Goal: Task Accomplishment & Management: Use online tool/utility

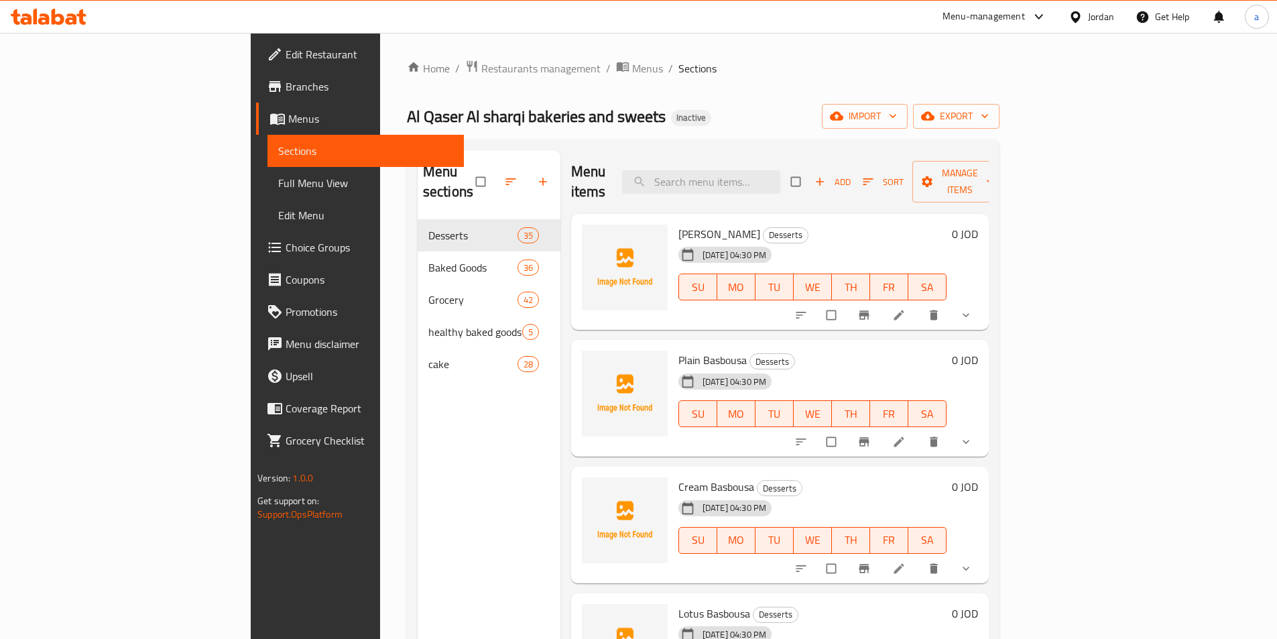
click at [267, 48] on icon at bounding box center [275, 54] width 16 height 16
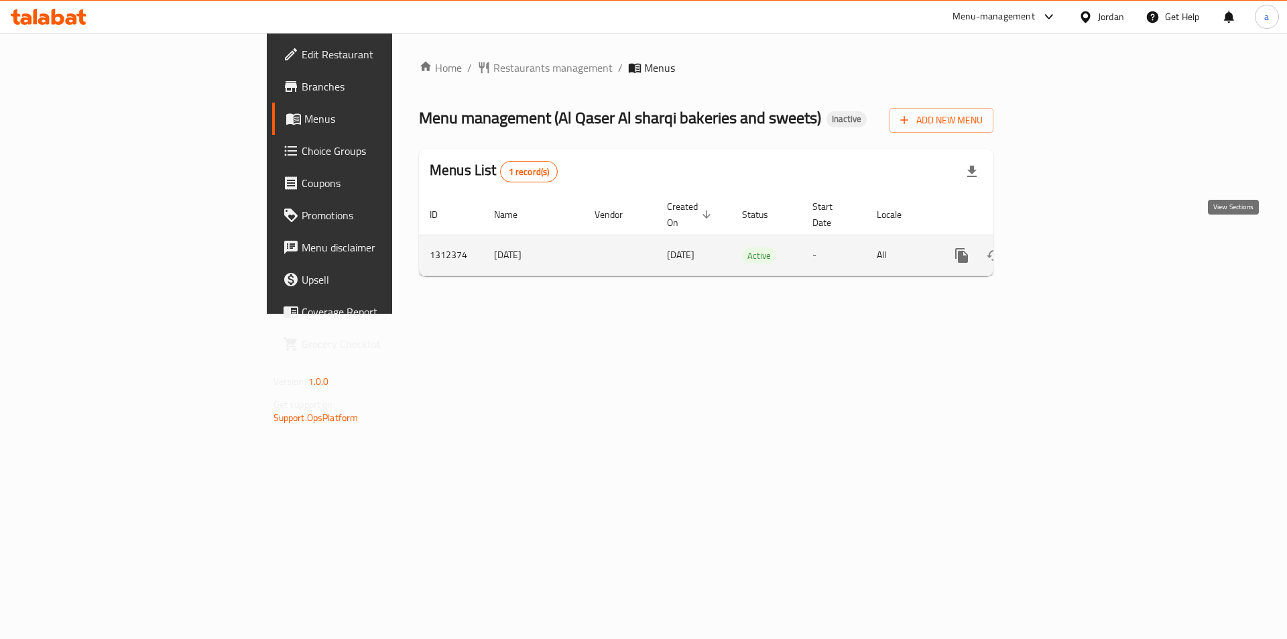
click at [1075, 248] on link "enhanced table" at bounding box center [1058, 255] width 32 height 32
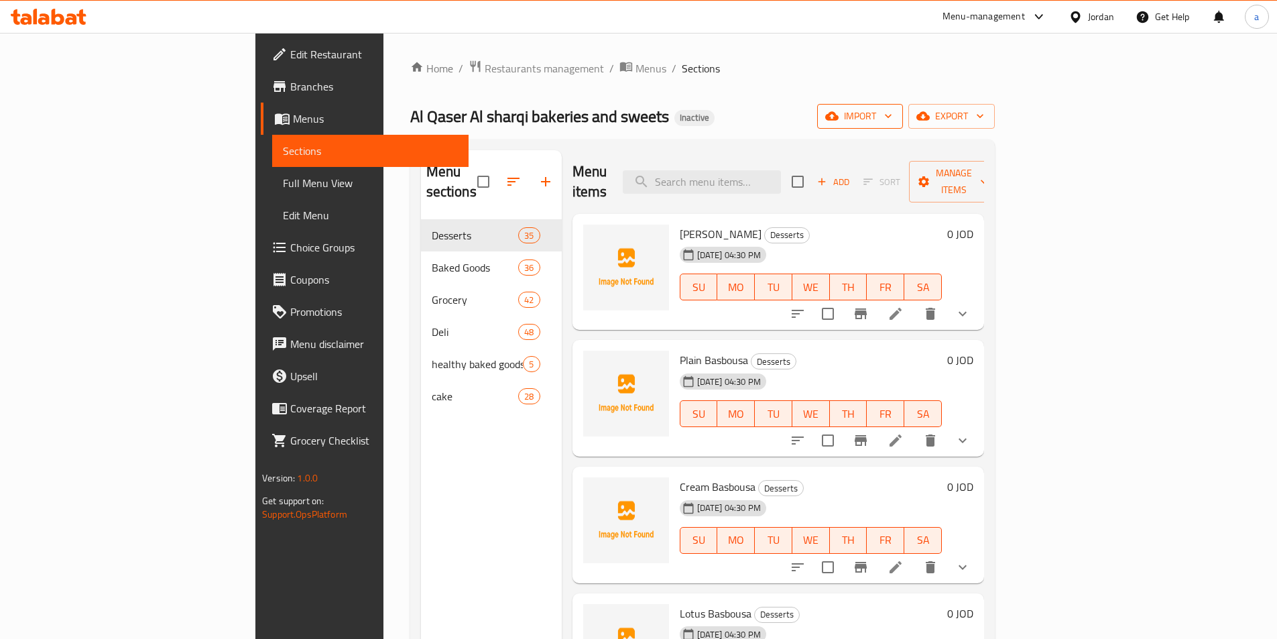
click at [892, 119] on span "import" at bounding box center [860, 116] width 64 height 17
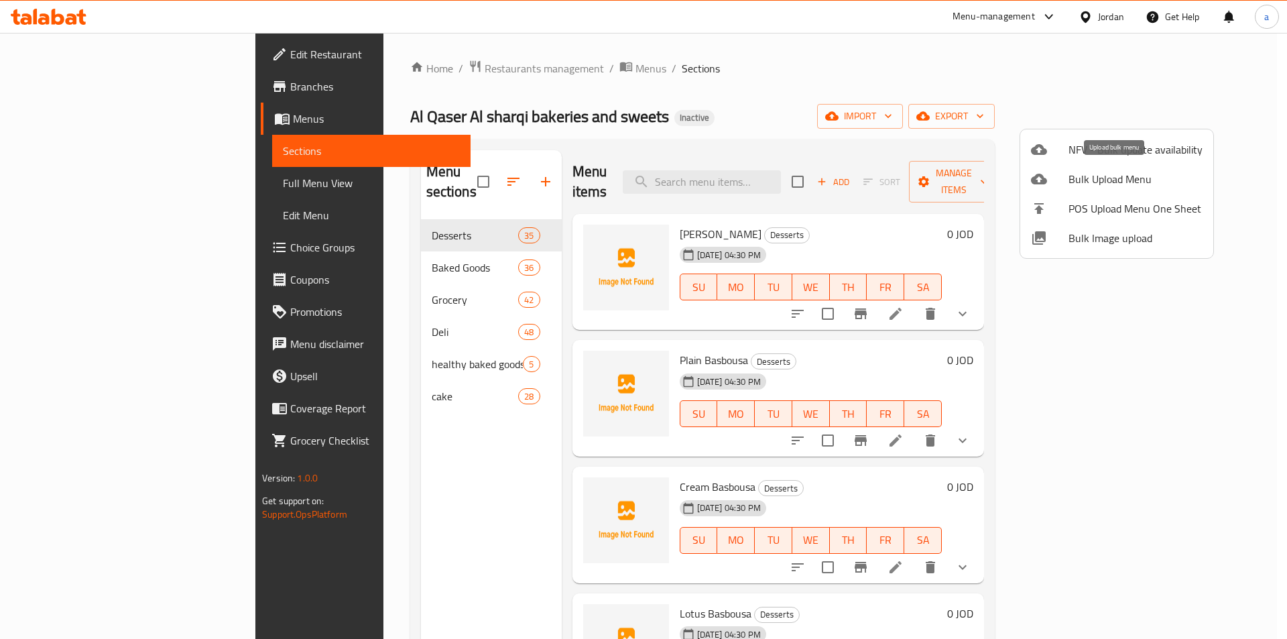
click at [1047, 179] on div at bounding box center [1050, 179] width 38 height 16
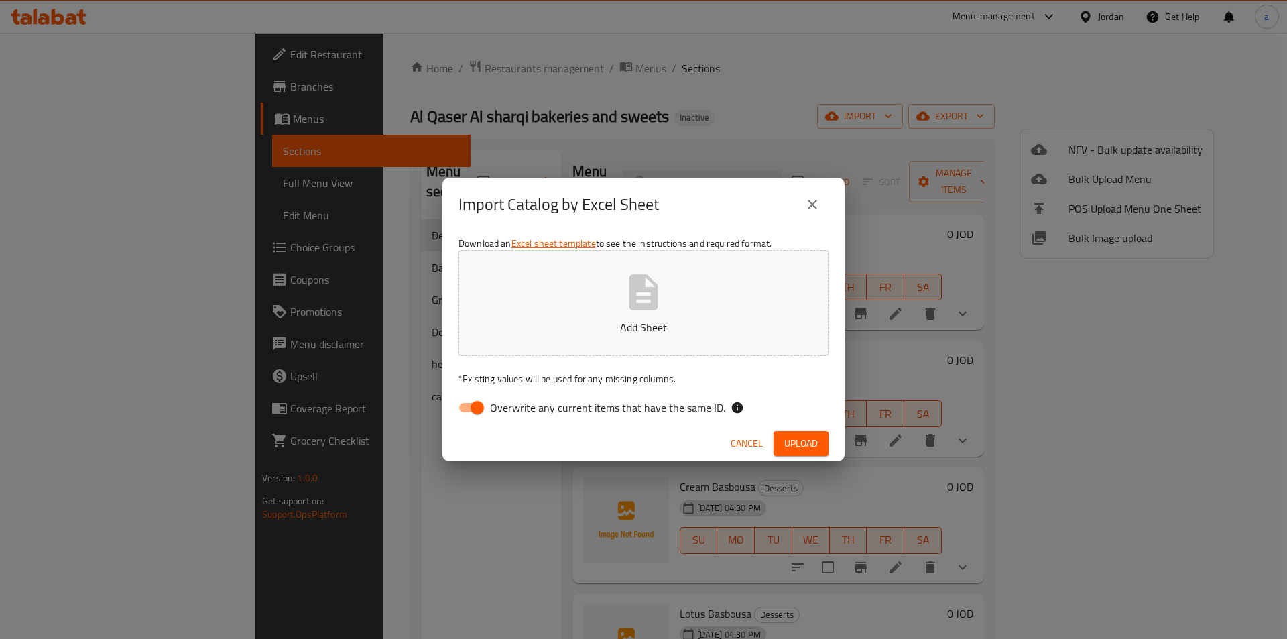
click at [459, 406] on input "Overwrite any current items that have the same ID." at bounding box center [477, 407] width 76 height 25
checkbox input "false"
click at [507, 327] on p "Add Sheet" at bounding box center [643, 327] width 328 height 16
click at [794, 440] on span "Upload" at bounding box center [801, 443] width 34 height 17
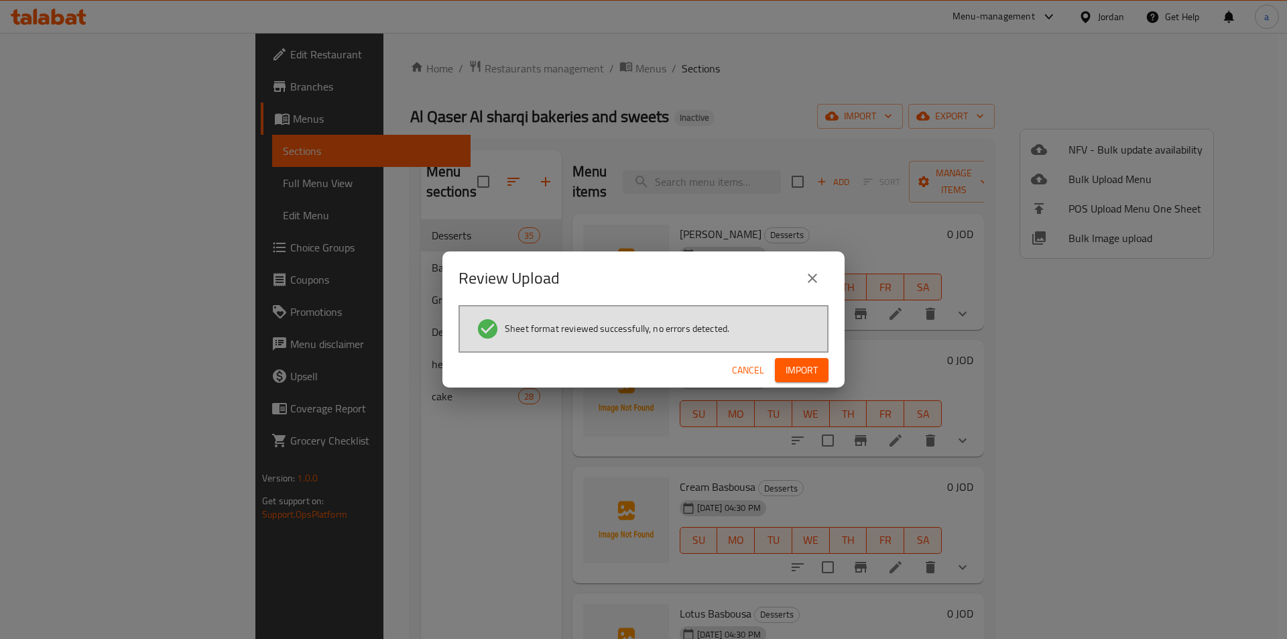
click at [788, 365] on span "Import" at bounding box center [802, 370] width 32 height 17
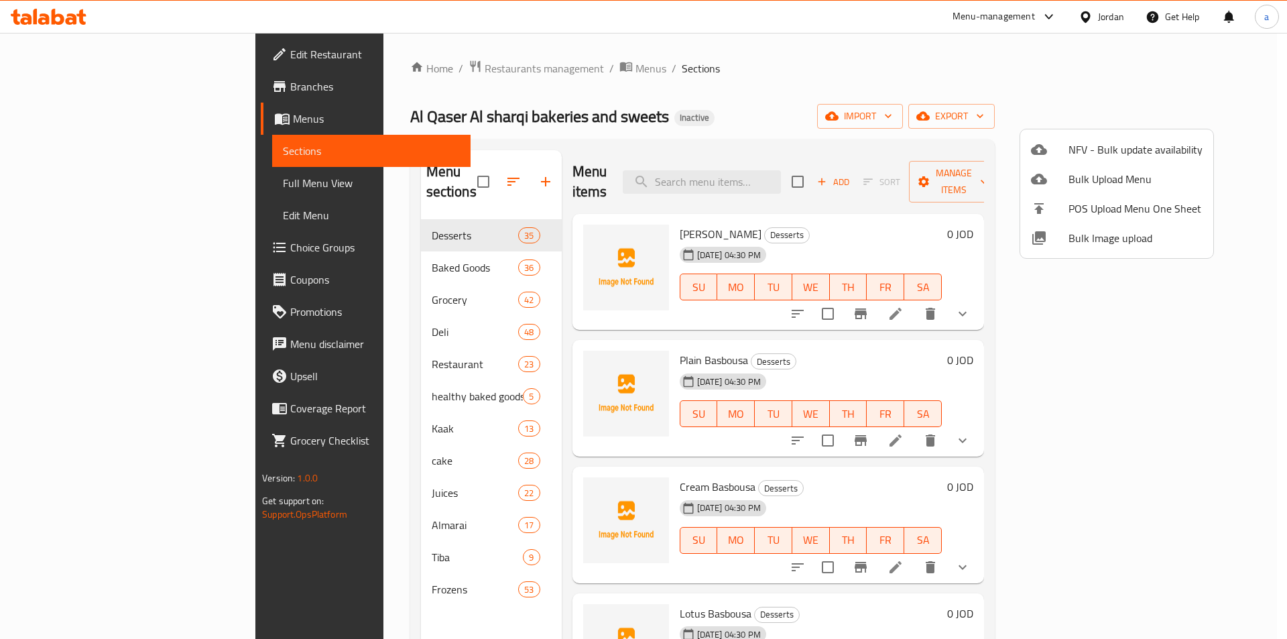
click at [950, 97] on div at bounding box center [643, 319] width 1287 height 639
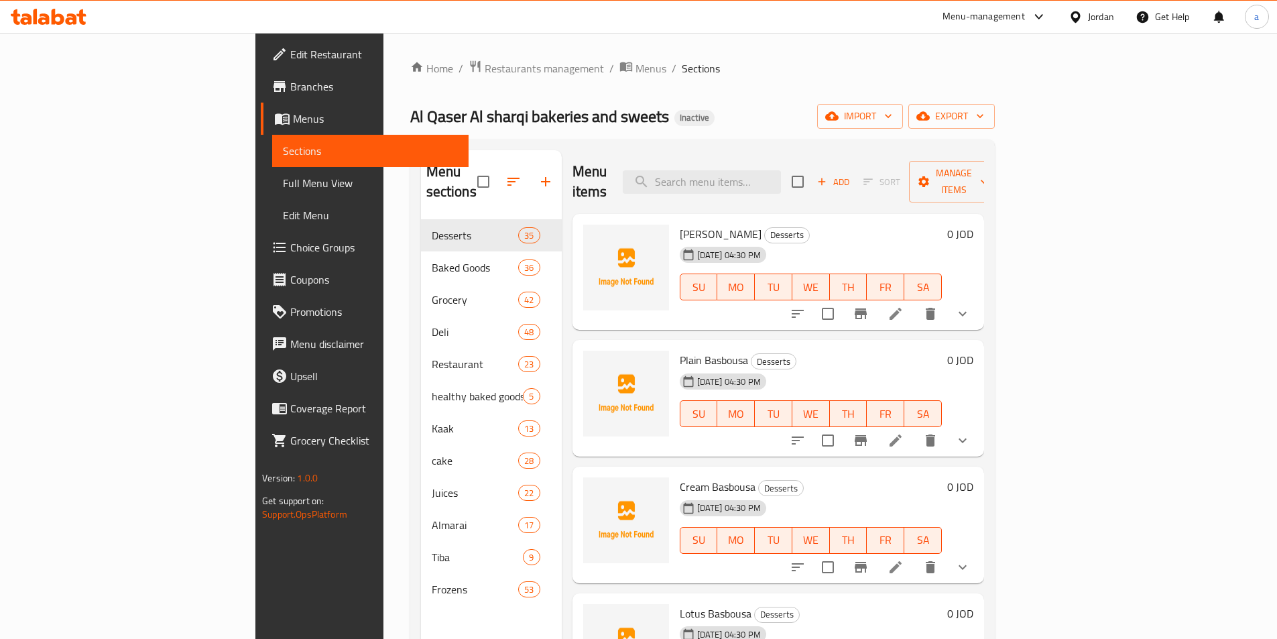
click at [283, 183] on span "Full Menu View" at bounding box center [370, 183] width 175 height 16
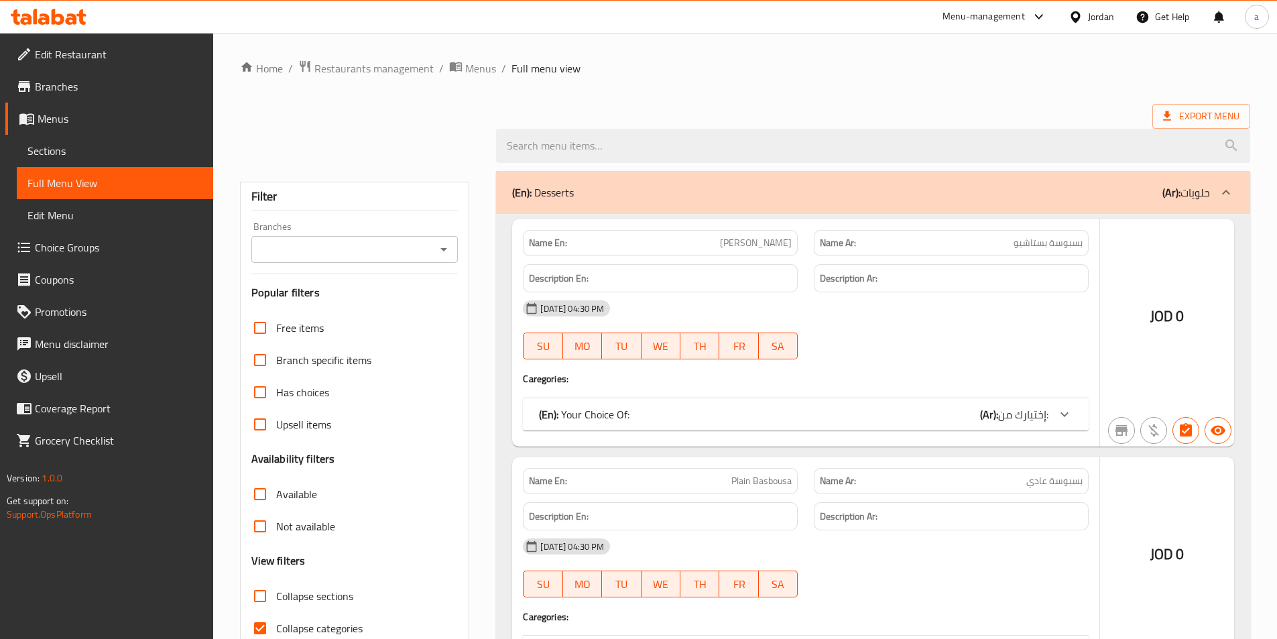
click at [181, 184] on span "Full Menu View" at bounding box center [114, 183] width 175 height 16
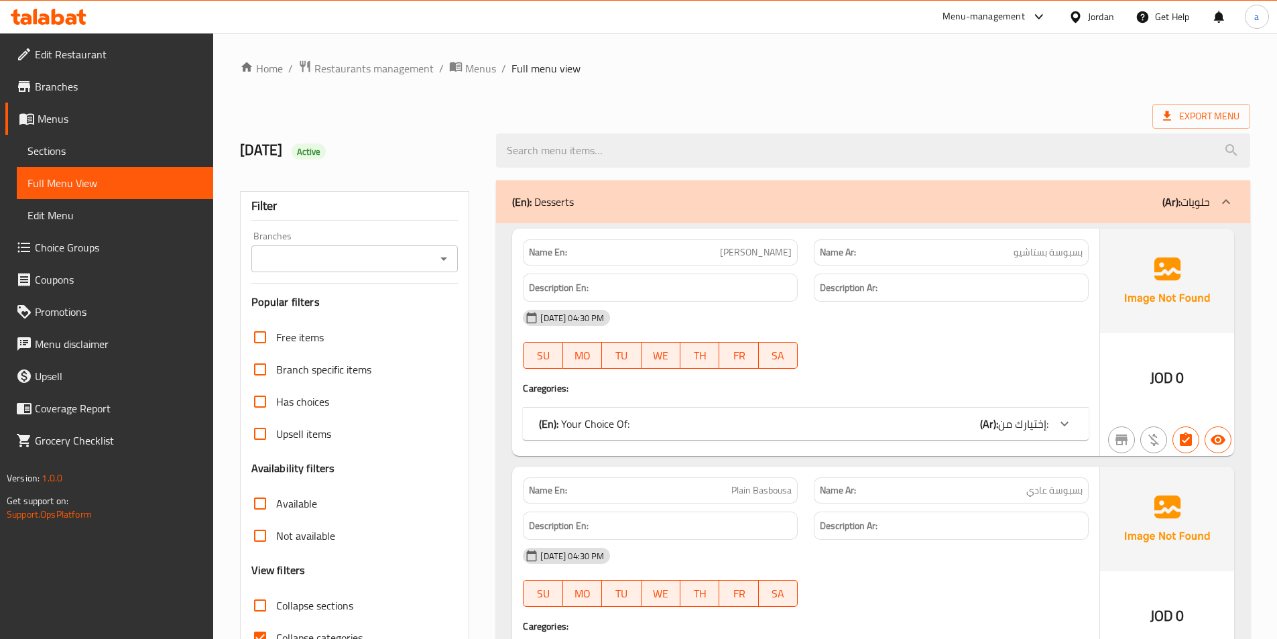
scroll to position [268, 0]
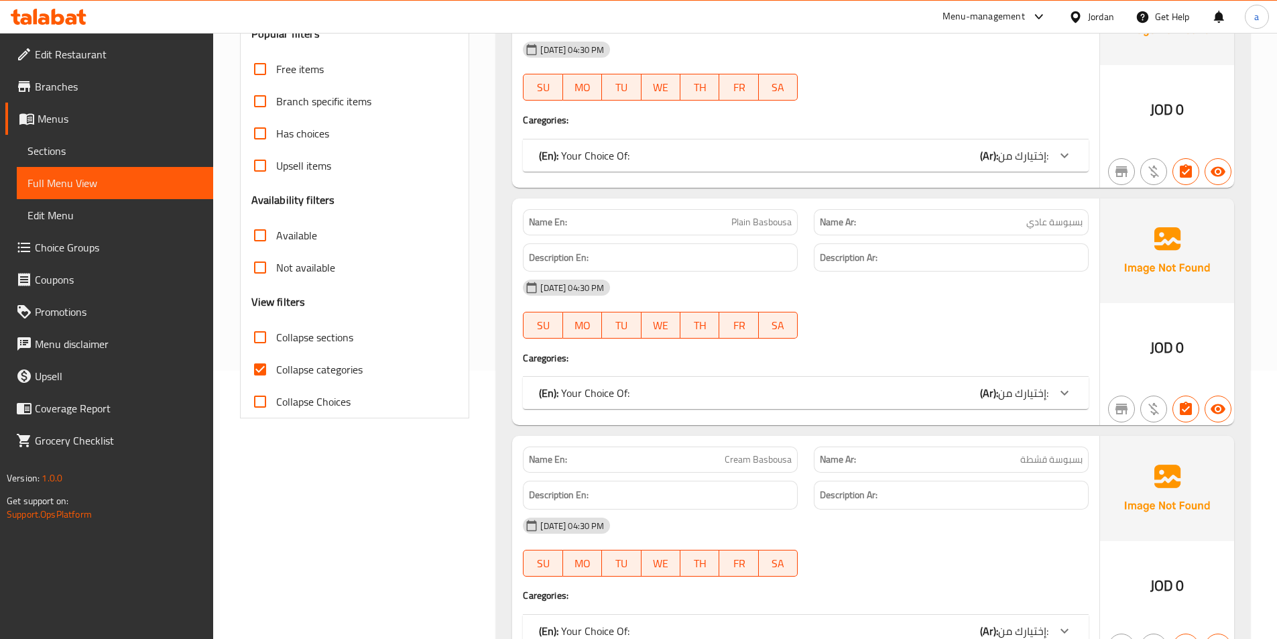
click at [267, 365] on input "Collapse categories" at bounding box center [260, 369] width 32 height 32
checkbox input "false"
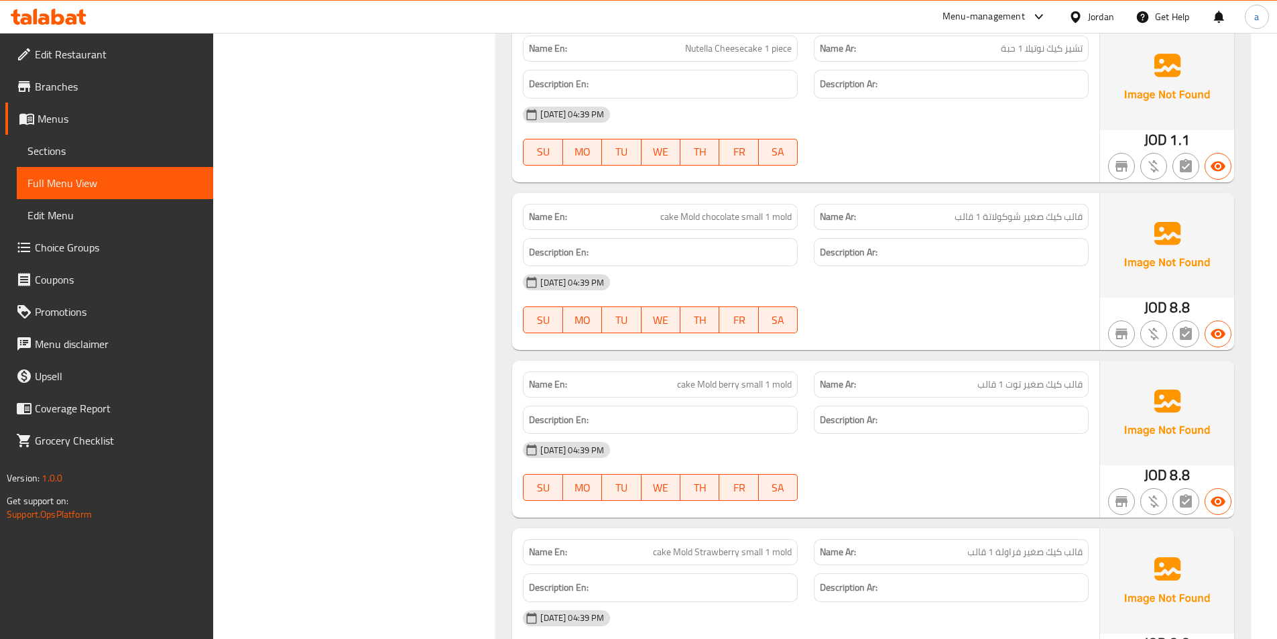
scroll to position [56864, 0]
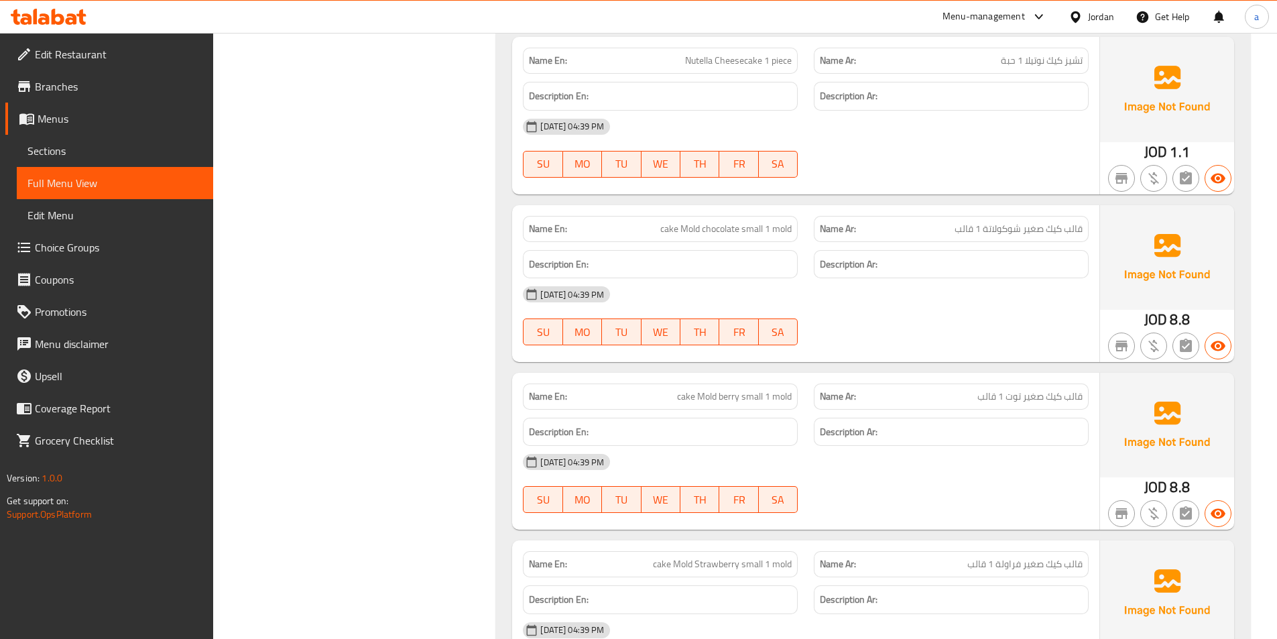
click at [121, 152] on span "Sections" at bounding box center [114, 151] width 175 height 16
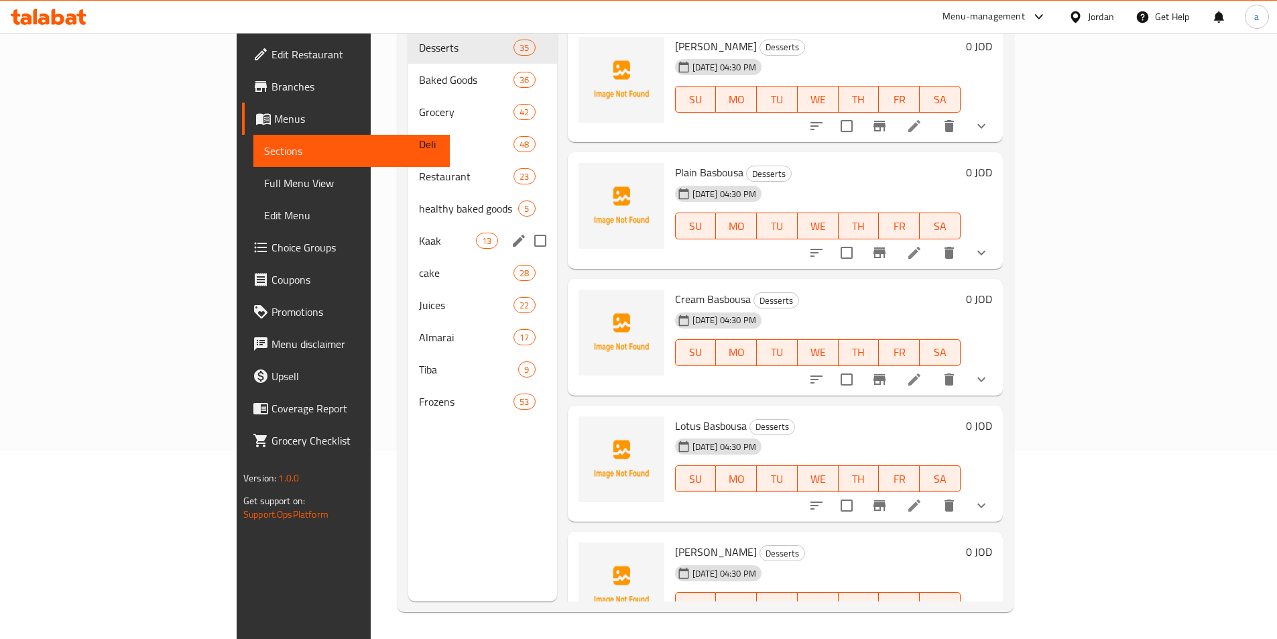
scroll to position [188, 0]
click at [419, 393] on span "Frozens" at bounding box center [447, 401] width 57 height 16
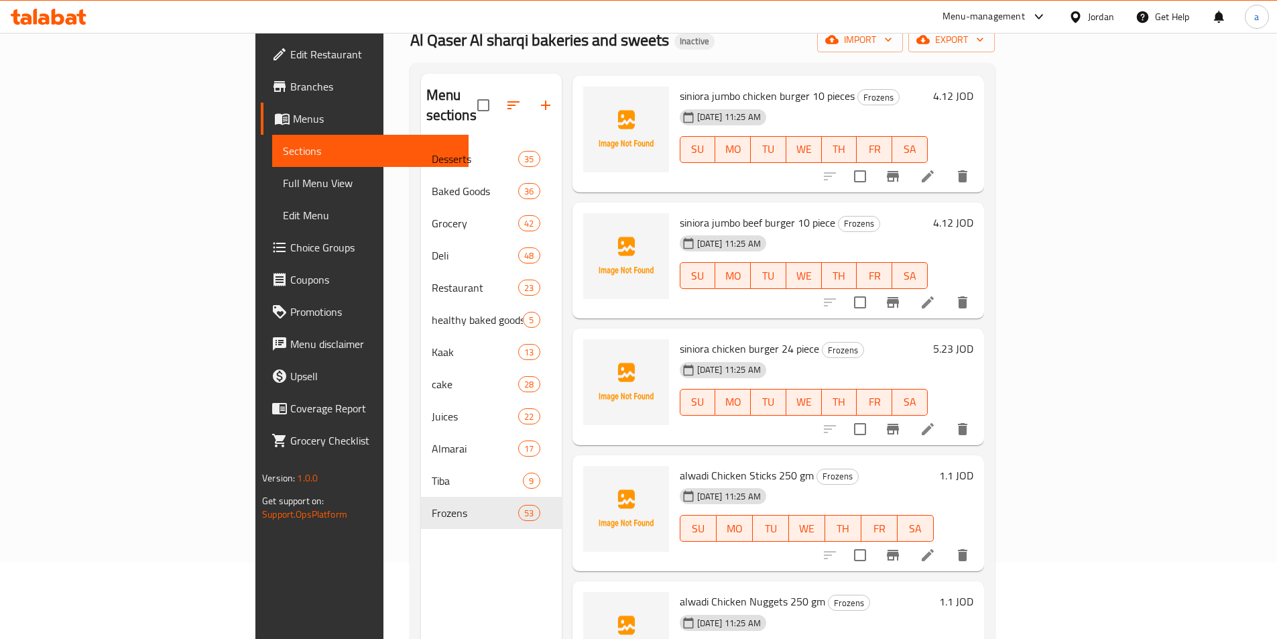
scroll to position [5676, 0]
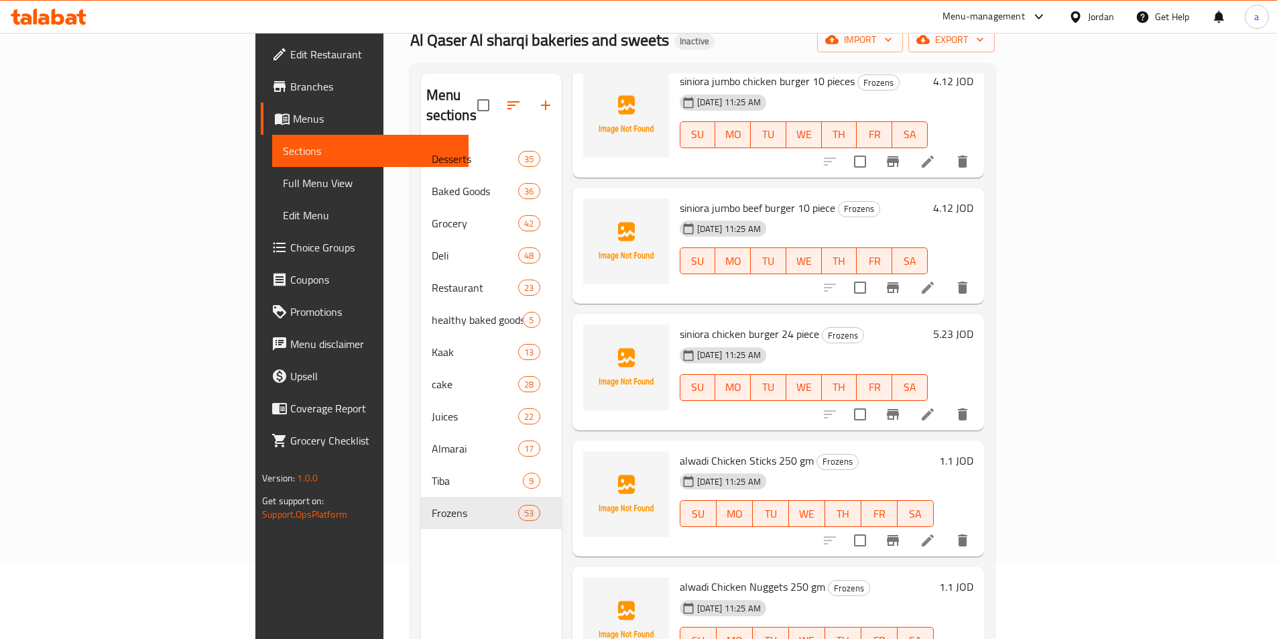
click at [283, 188] on span "Full Menu View" at bounding box center [370, 183] width 175 height 16
click at [283, 181] on span "Full Menu View" at bounding box center [370, 183] width 175 height 16
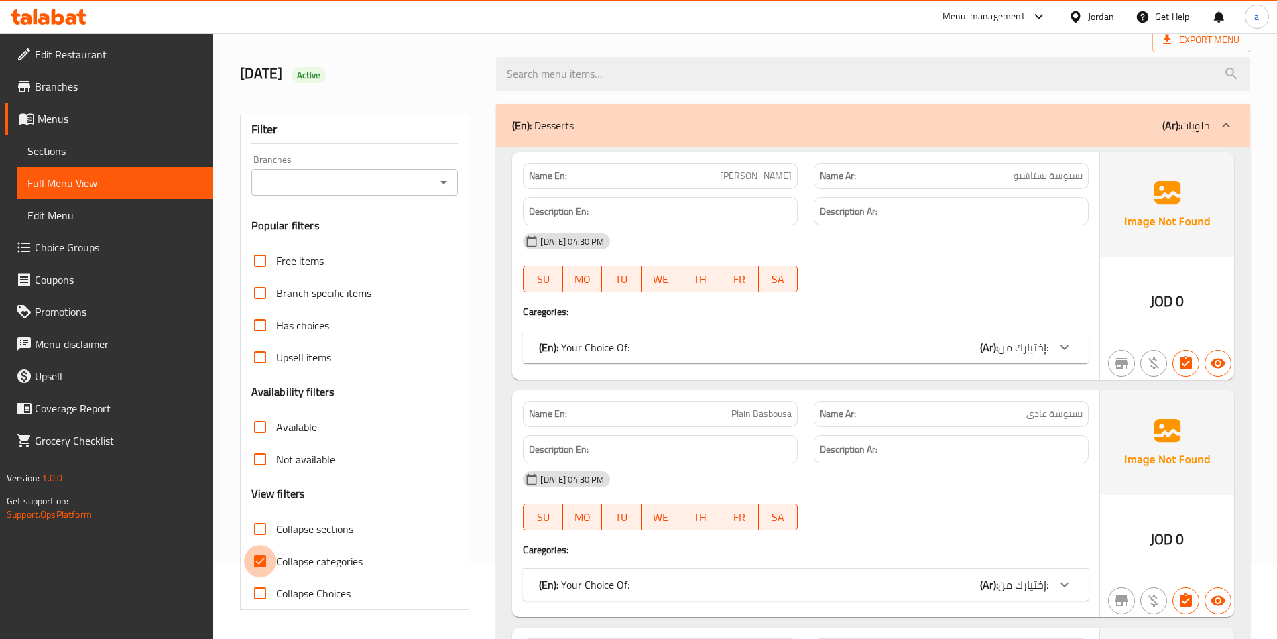
click at [259, 551] on input "Collapse categories" at bounding box center [260, 561] width 32 height 32
checkbox input "false"
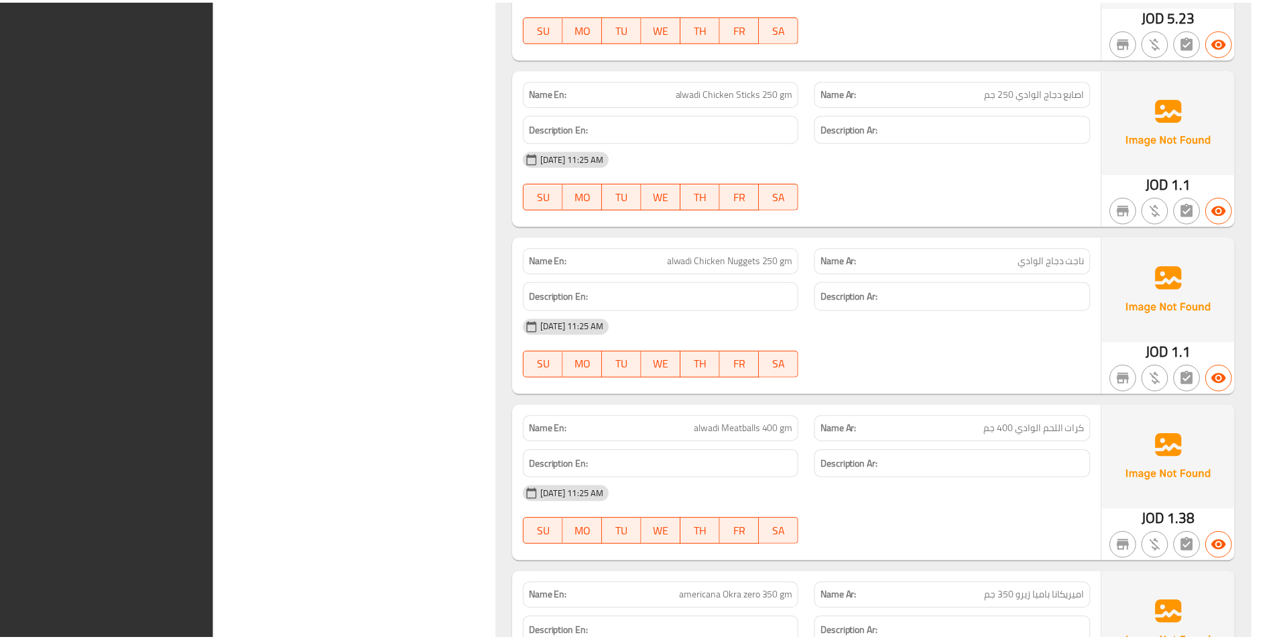
scroll to position [77576, 0]
